Goal: Find specific page/section: Find specific page/section

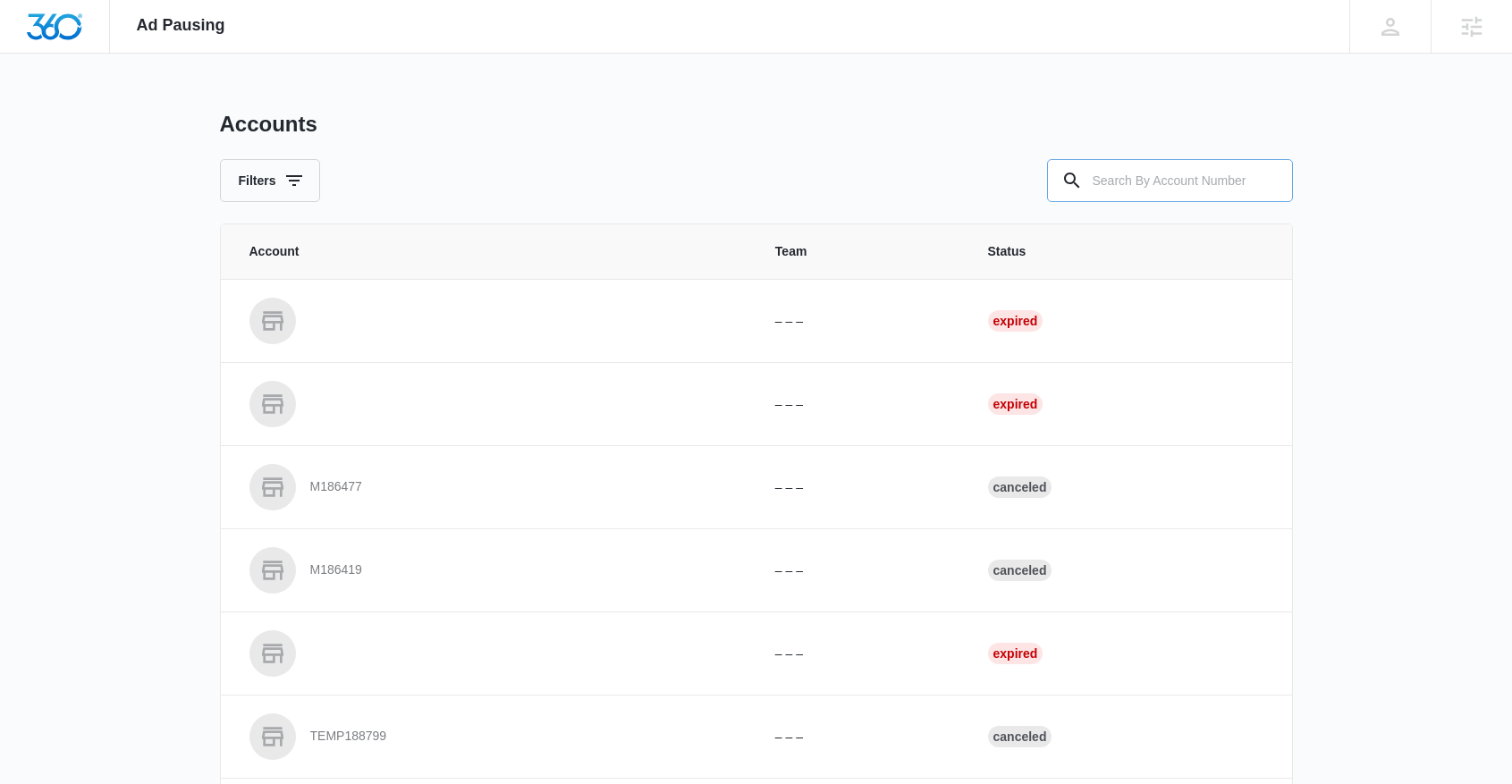
click at [1196, 185] on input "text" at bounding box center [1170, 181] width 245 height 43
type input "m338501"
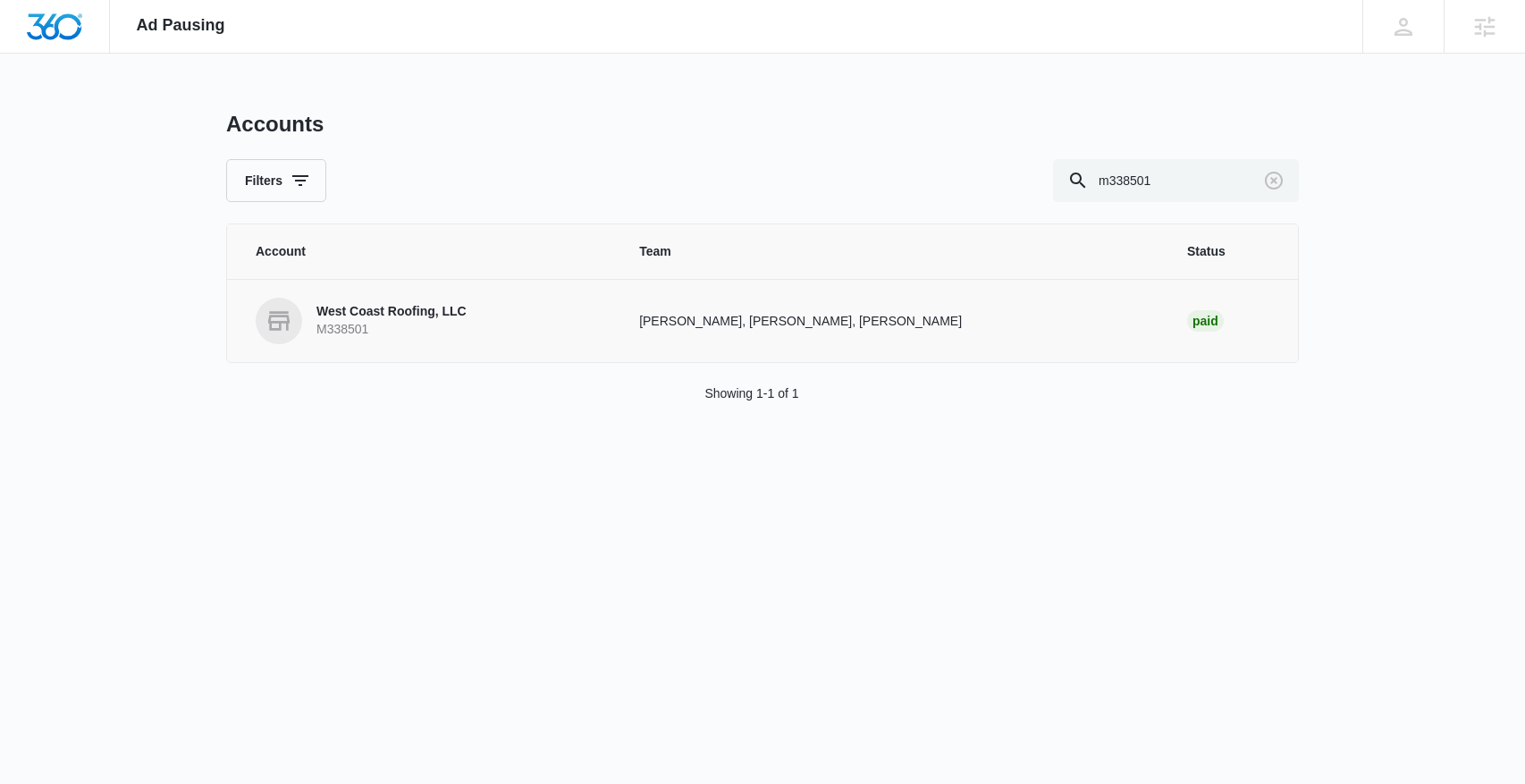
click at [398, 310] on p "West Coast Roofing, LLC" at bounding box center [392, 312] width 151 height 18
